Goal: Task Accomplishment & Management: Manage account settings

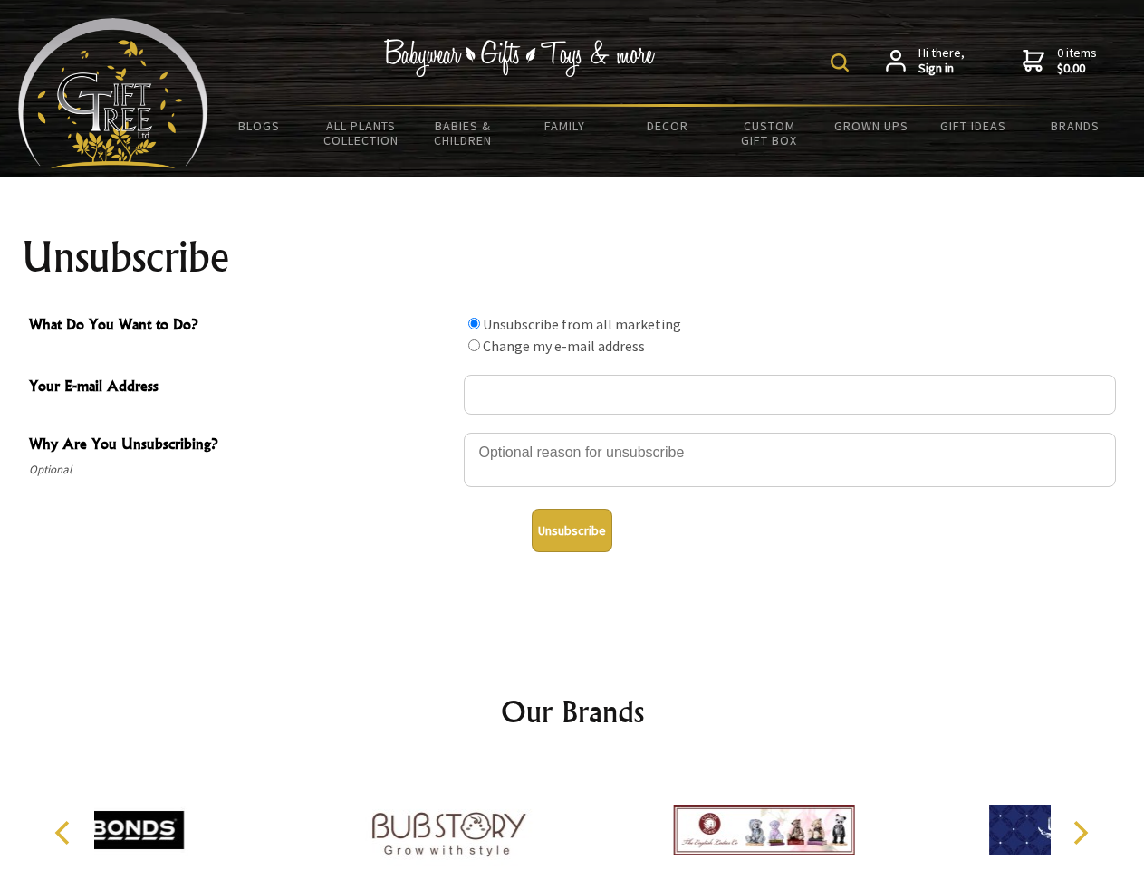
click at [842, 62] on img at bounding box center [839, 62] width 18 height 18
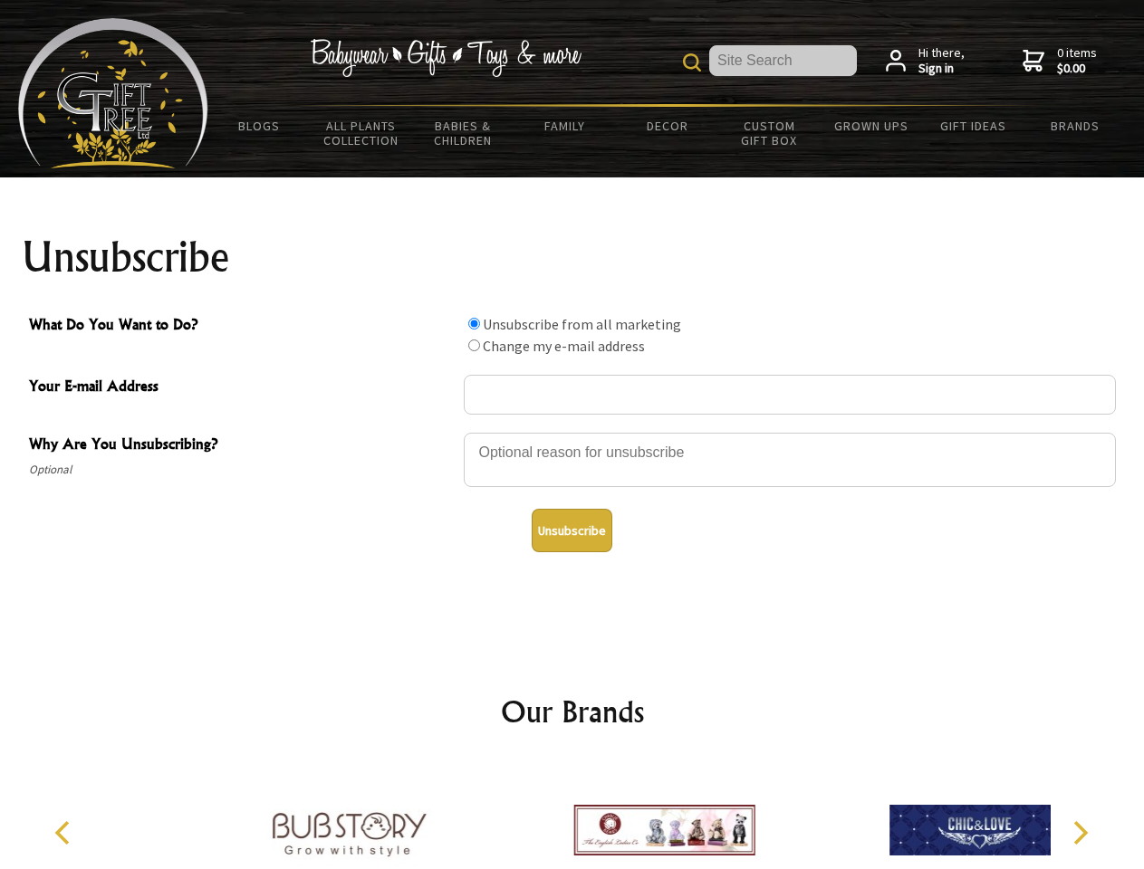
click at [572, 432] on div at bounding box center [790, 462] width 652 height 63
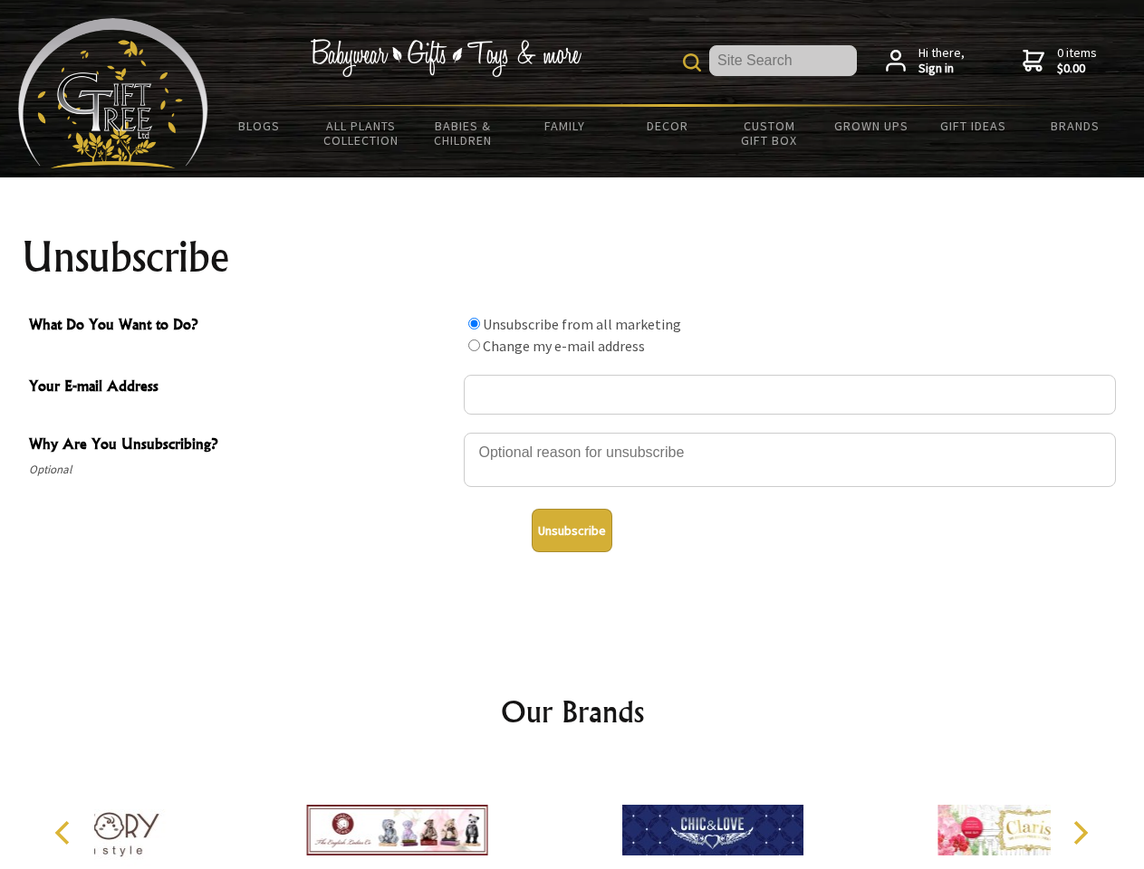
click at [474, 323] on input "What Do You Want to Do?" at bounding box center [474, 324] width 12 height 12
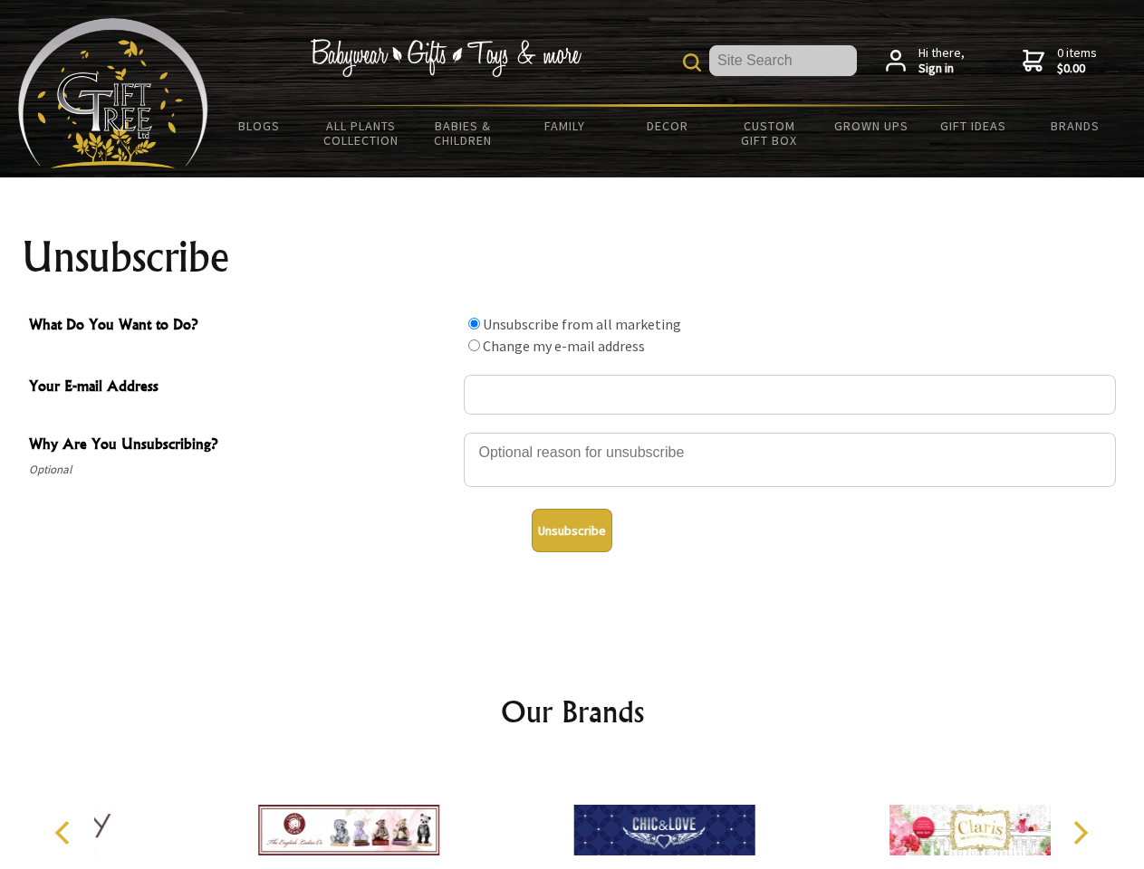
click at [474, 345] on input "What Do You Want to Do?" at bounding box center [474, 346] width 12 height 12
radio input "true"
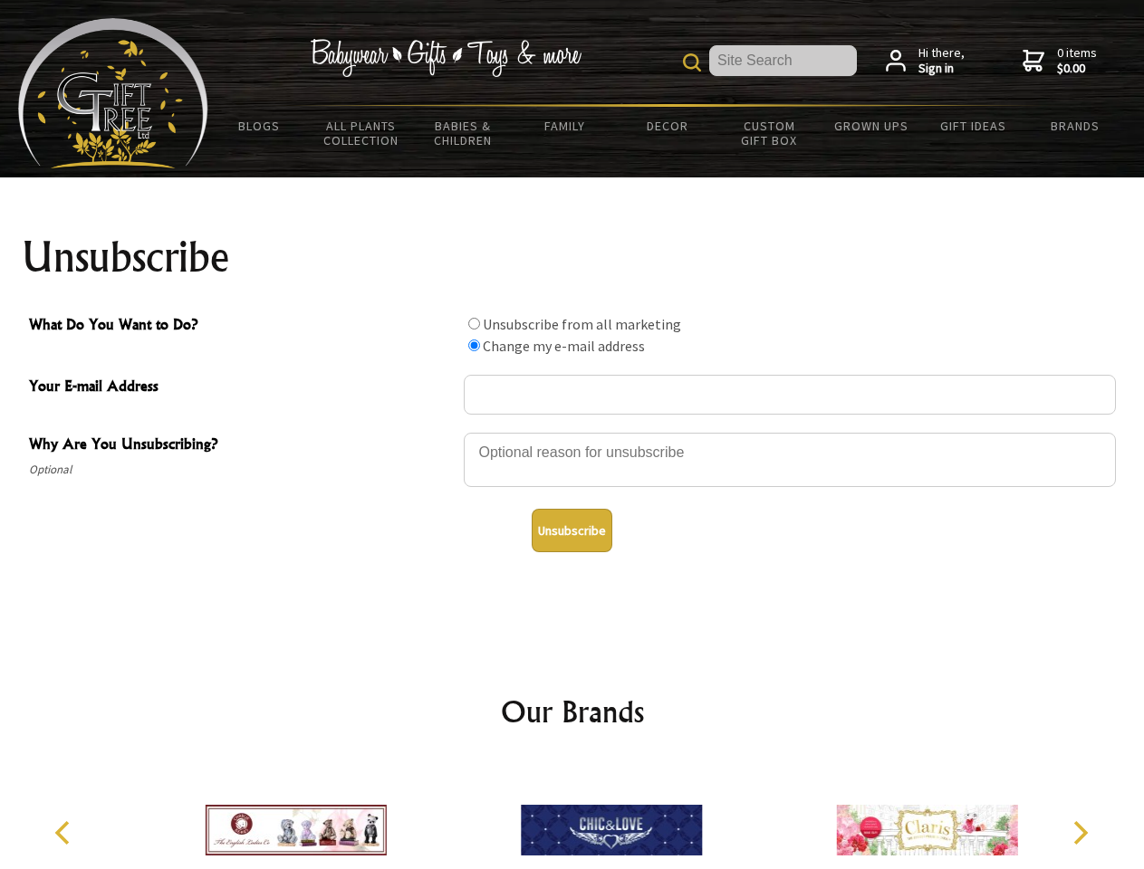
click at [571, 531] on button "Unsubscribe" at bounding box center [572, 530] width 81 height 43
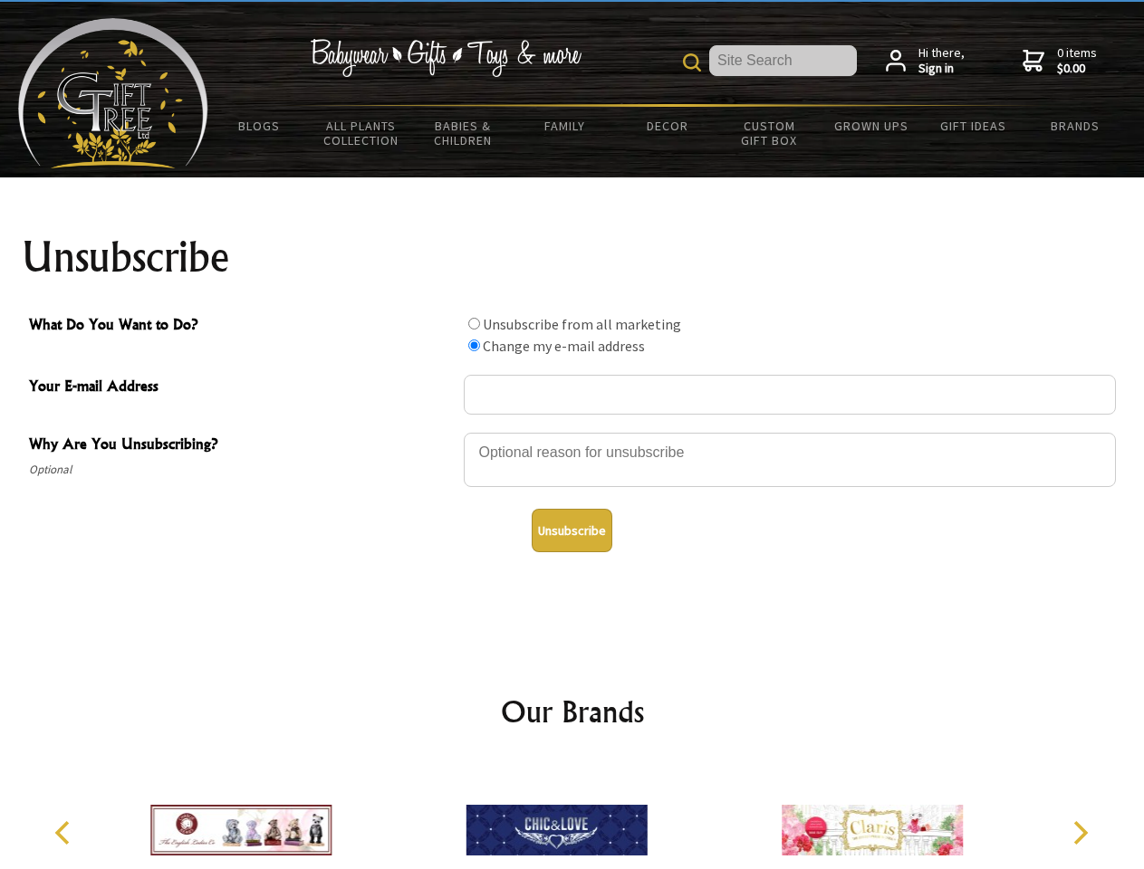
click at [572, 816] on img at bounding box center [556, 830] width 181 height 136
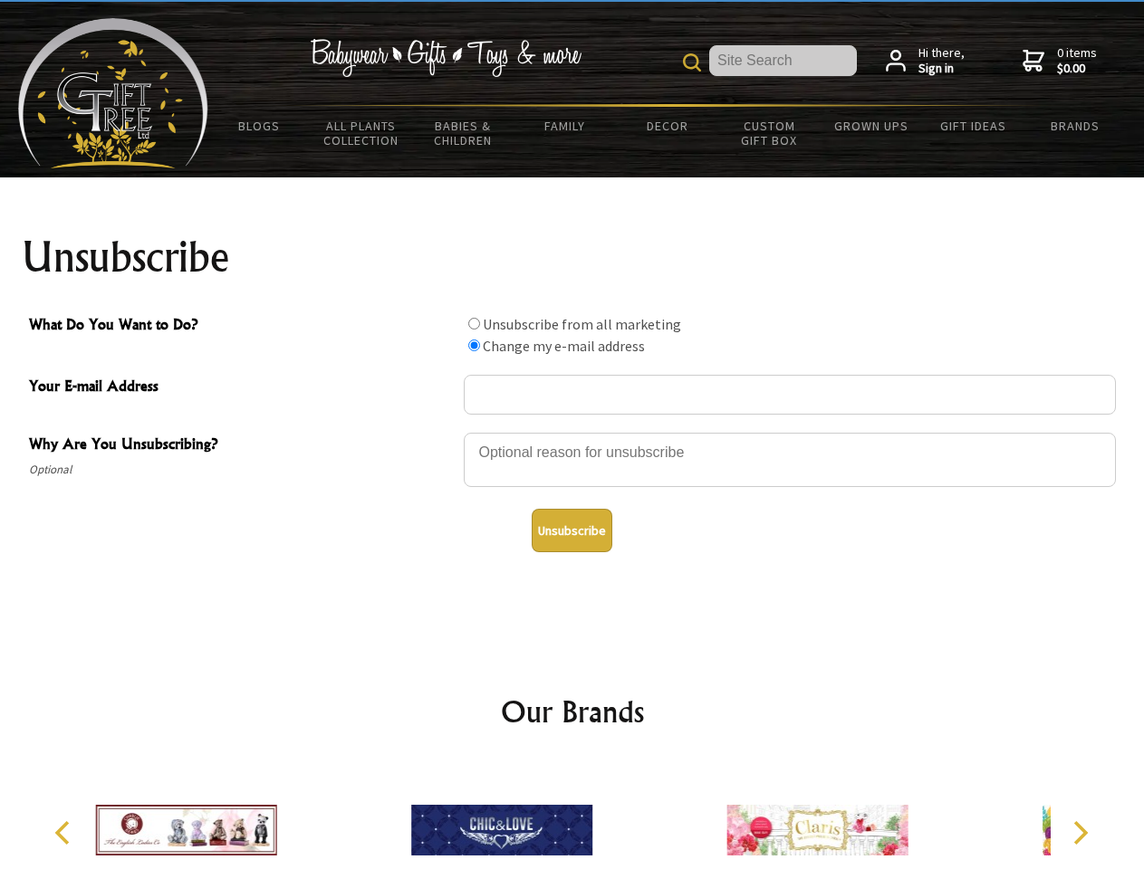
click at [65, 833] on icon "Previous" at bounding box center [65, 833] width 24 height 24
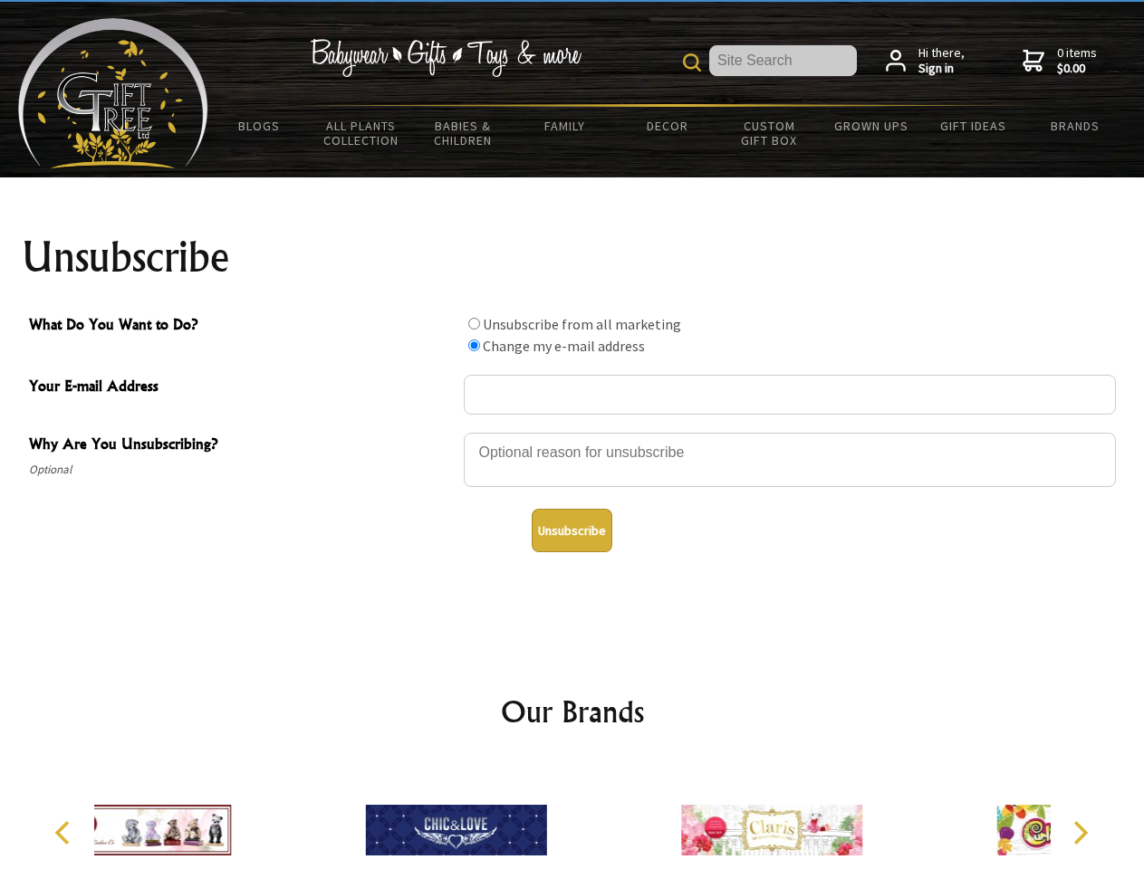
click at [1079, 833] on icon "Next" at bounding box center [1079, 833] width 24 height 24
